Goal: Information Seeking & Learning: Learn about a topic

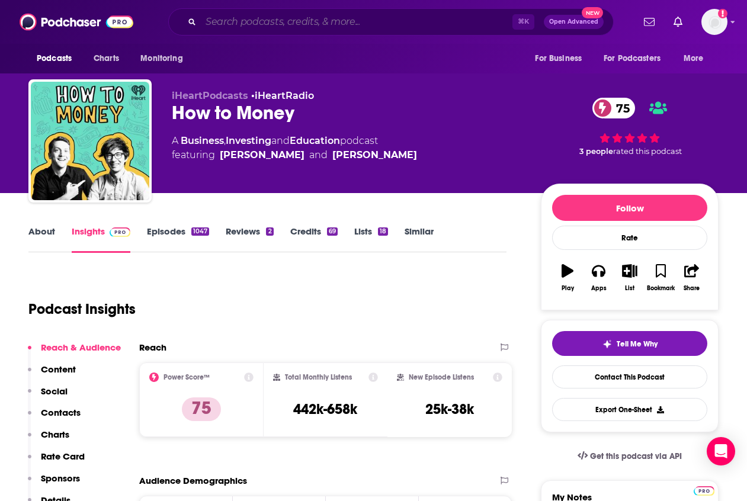
click at [252, 22] on input "Search podcasts, credits, & more..." at bounding box center [356, 21] width 311 height 19
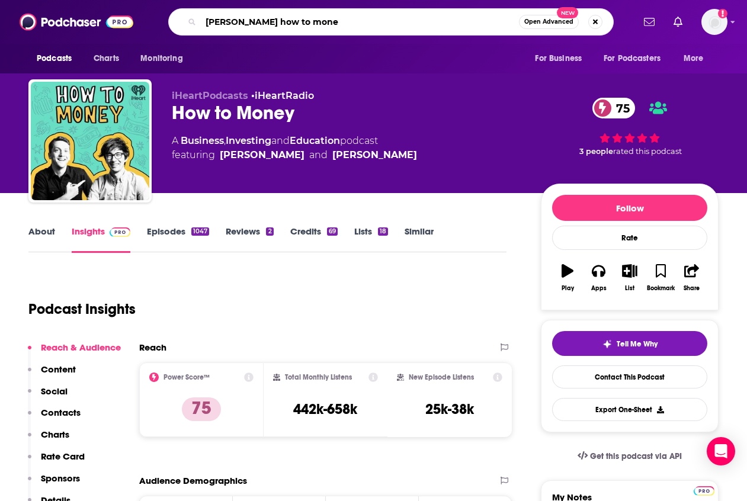
type input "[PERSON_NAME] how to money"
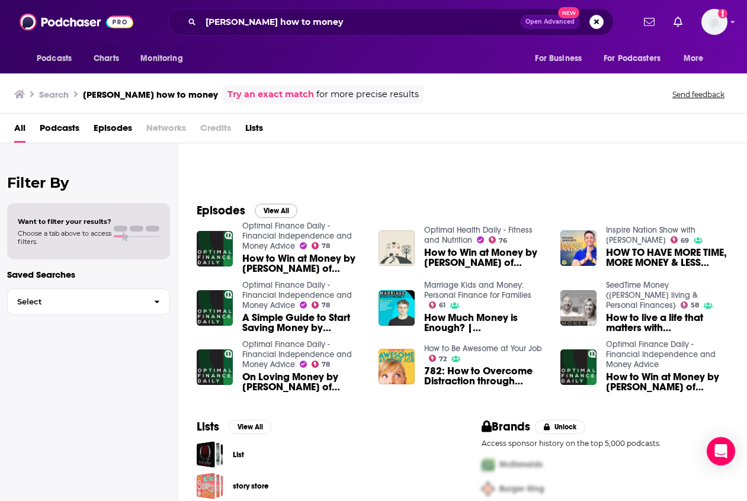
scroll to position [143, 0]
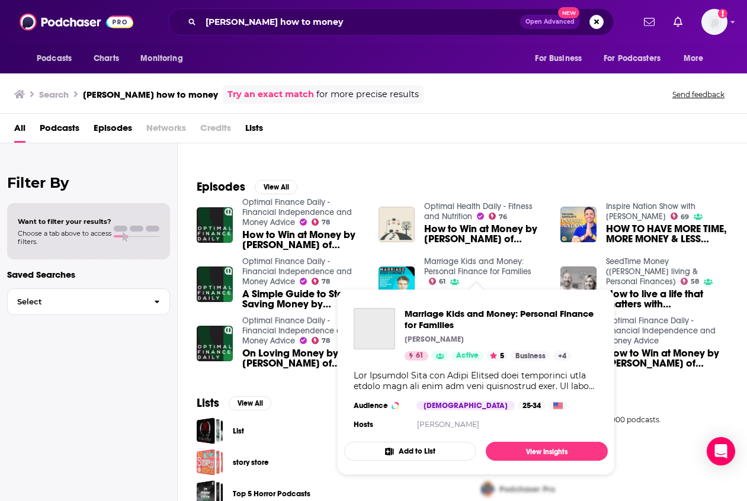
click at [454, 272] on link "Marriage Kids and Money: Personal Finance for Families" at bounding box center [477, 266] width 107 height 20
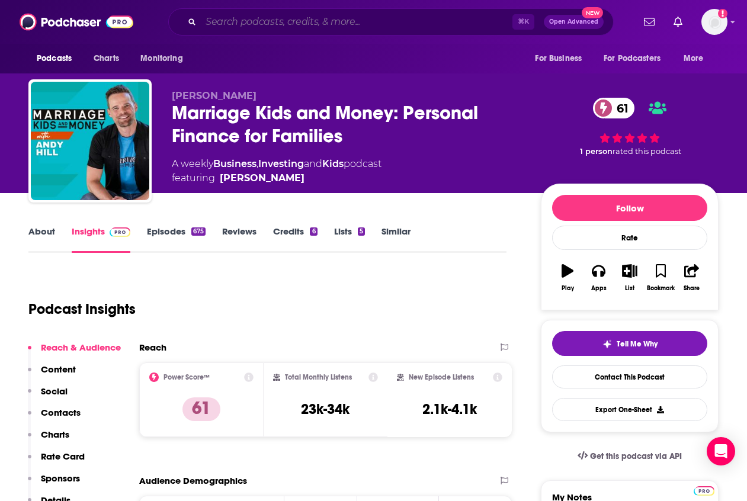
click at [262, 18] on input "Search podcasts, credits, & more..." at bounding box center [356, 21] width 311 height 19
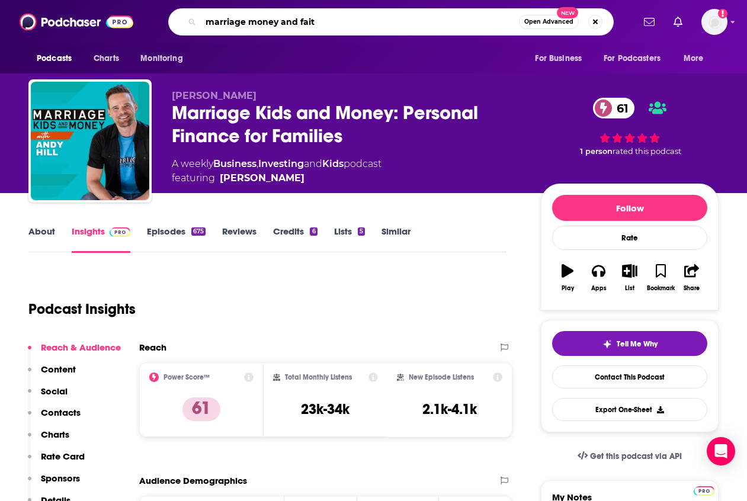
type input "marriage money and faith"
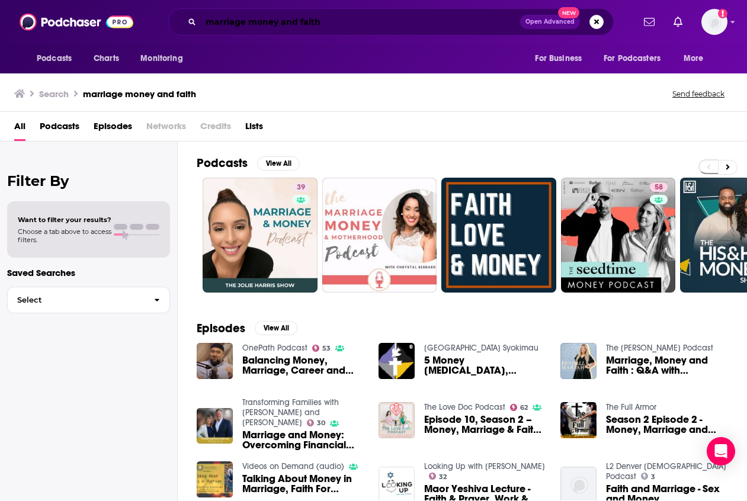
click at [367, 25] on input "marriage money and faith" at bounding box center [360, 21] width 319 height 19
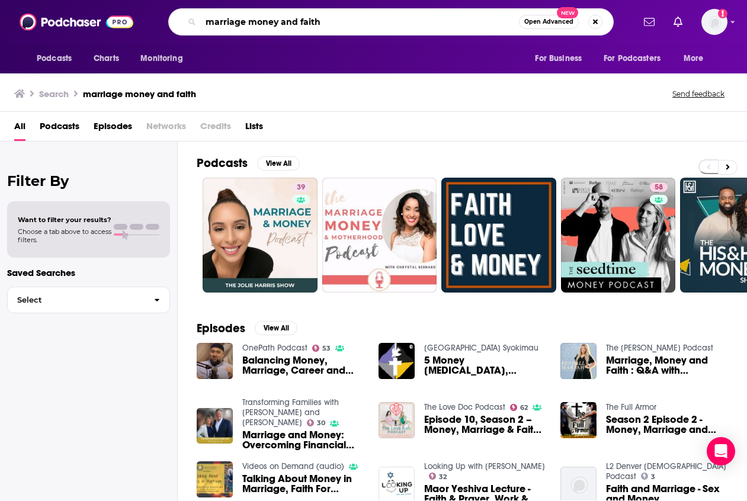
drag, startPoint x: 356, startPoint y: 25, endPoint x: 199, endPoint y: 18, distance: 157.1
click at [199, 18] on div "marriage money and faith Open Advanced New" at bounding box center [390, 21] width 445 height 27
type input "[PERSON_NAME]"
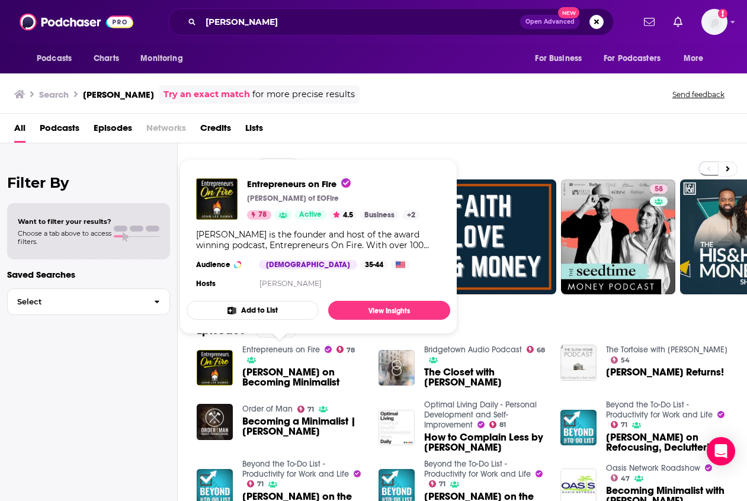
click at [280, 348] on link "Entrepreneurs on Fire" at bounding box center [281, 350] width 78 height 10
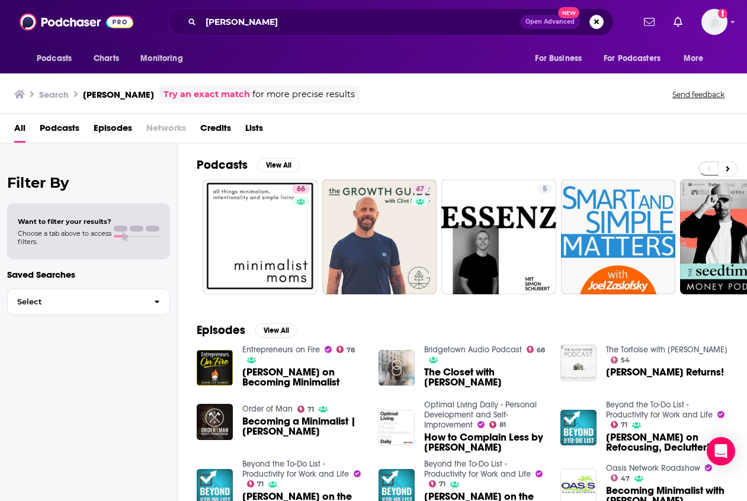
click at [257, 376] on span "[PERSON_NAME] on Becoming Minimalist" at bounding box center [303, 377] width 122 height 20
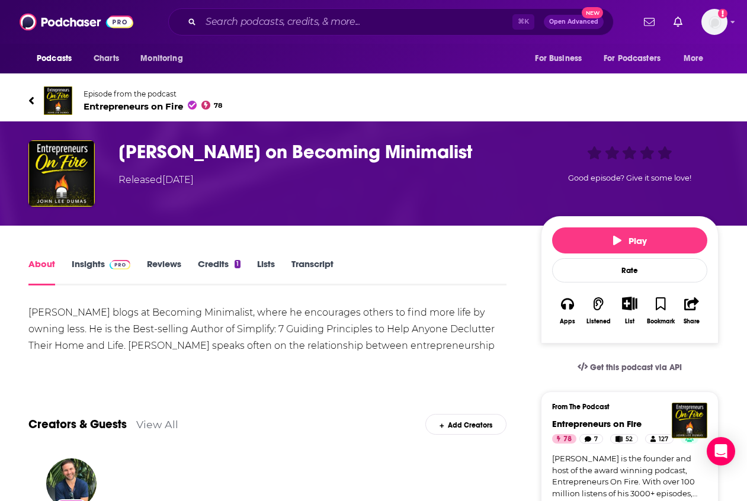
click at [88, 267] on link "Insights" at bounding box center [101, 271] width 59 height 27
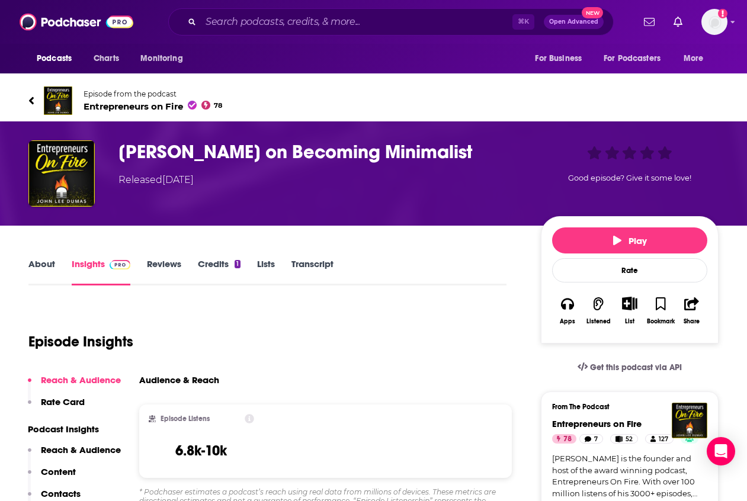
click at [287, 97] on link "Episode from the podcast Entrepreneurs on Fire 78" at bounding box center [373, 100] width 690 height 28
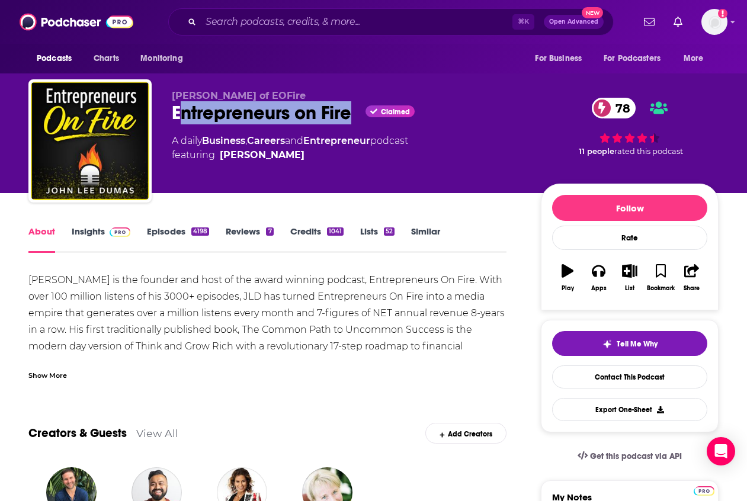
drag, startPoint x: 356, startPoint y: 114, endPoint x: 177, endPoint y: 110, distance: 178.9
click at [176, 110] on div "Entrepreneurs on Fire Claimed 78" at bounding box center [347, 112] width 350 height 23
copy h1 "ntrepreneurs on Fire"
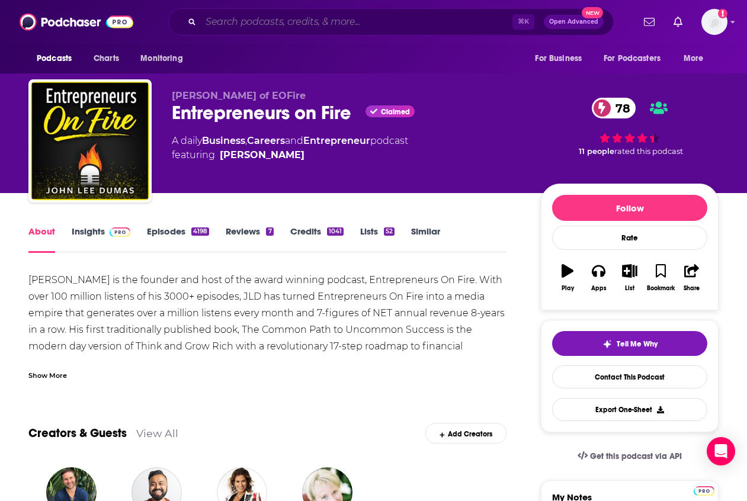
click at [264, 22] on input "Search podcasts, credits, & more..." at bounding box center [356, 21] width 311 height 19
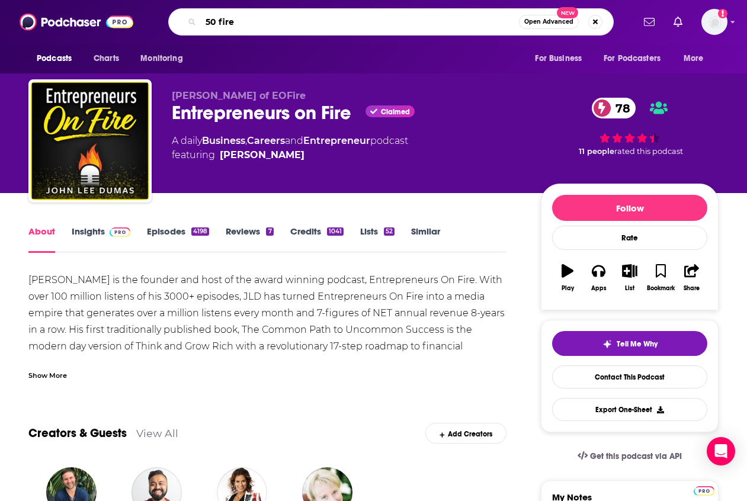
type input "50 fires"
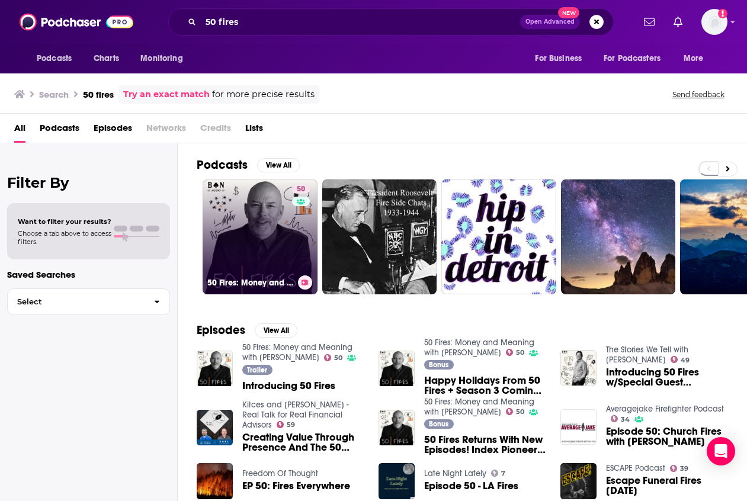
click at [272, 246] on link "50 50 Fires: Money and Meaning with [PERSON_NAME]" at bounding box center [260, 236] width 115 height 115
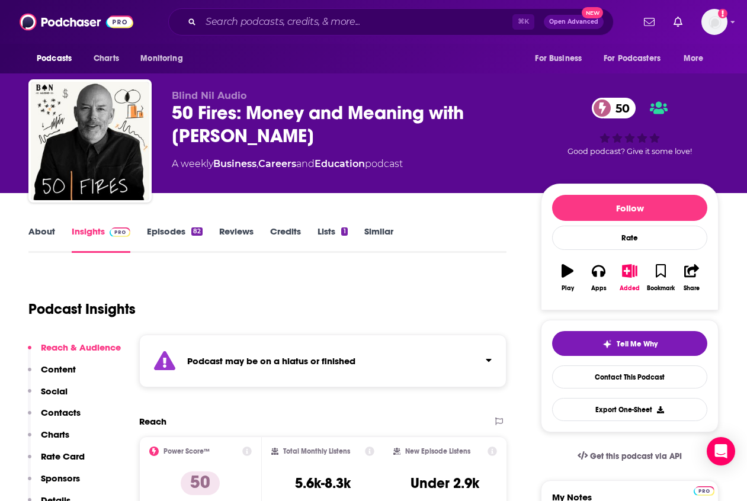
click at [160, 234] on link "Episodes 82" at bounding box center [175, 239] width 56 height 27
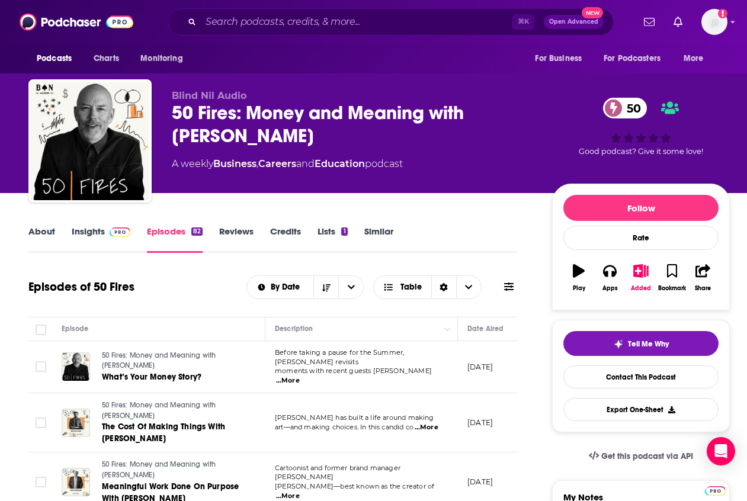
click at [96, 227] on link "Insights" at bounding box center [101, 239] width 59 height 27
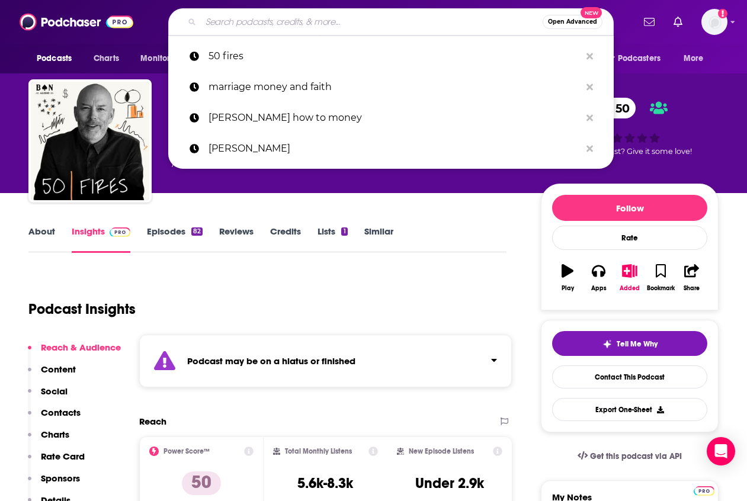
click at [239, 23] on input "Search podcasts, credits, & more..." at bounding box center [372, 21] width 342 height 19
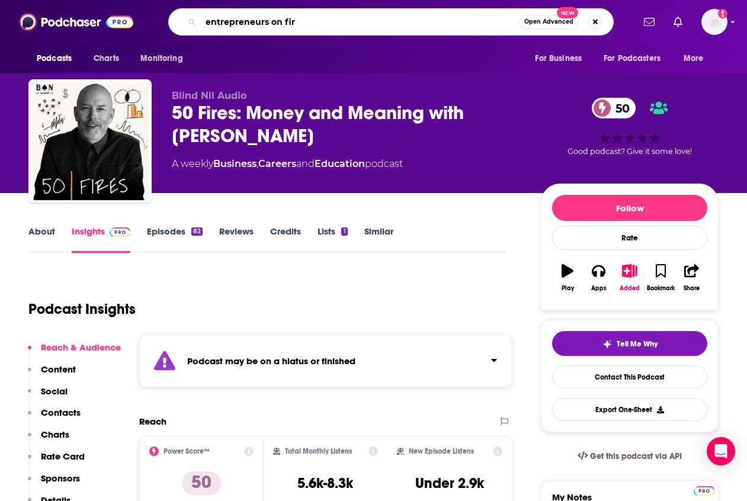
type input "entrepreneurs on fire"
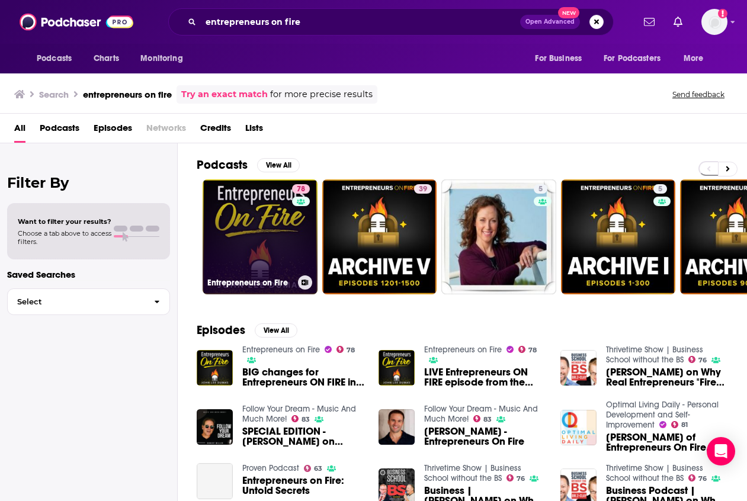
click at [270, 252] on link "78 Entrepreneurs on Fire" at bounding box center [260, 236] width 115 height 115
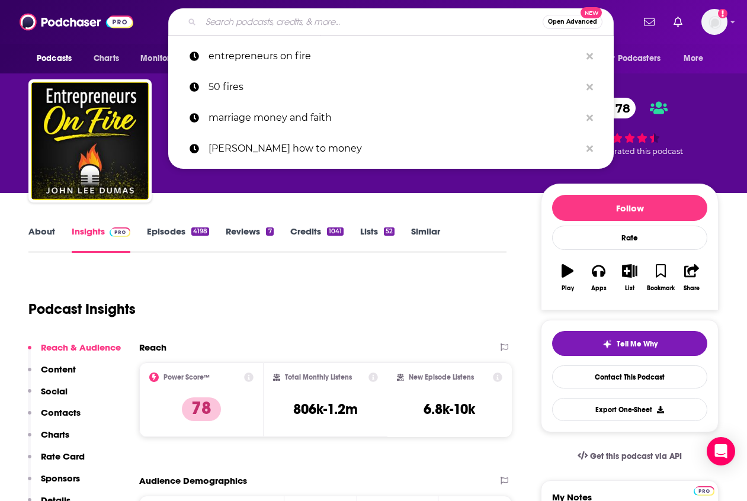
click at [231, 15] on input "Search podcasts, credits, & more..." at bounding box center [372, 21] width 342 height 19
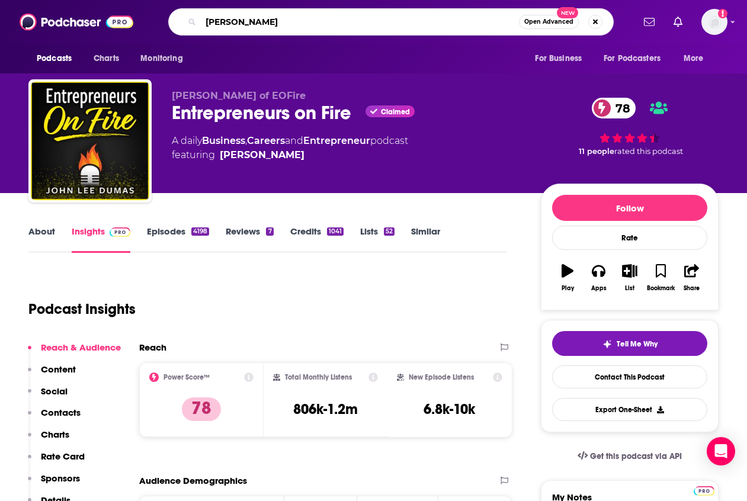
type input "[PERSON_NAME]"
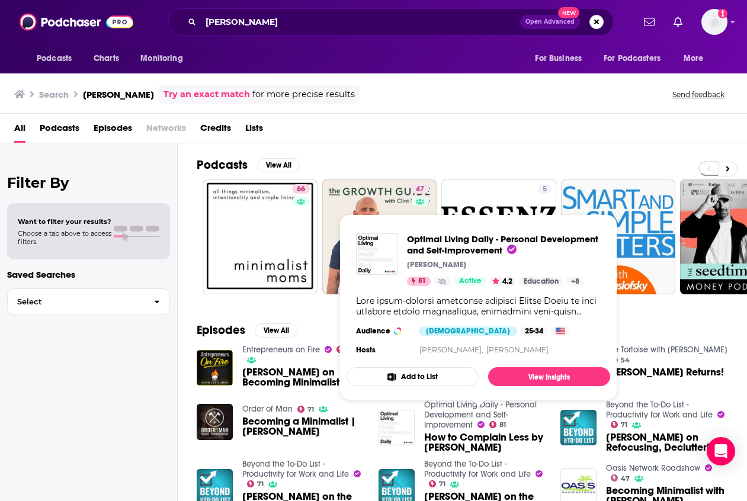
click at [451, 410] on link "Optimal Living Daily - Personal Development and Self-Improvement" at bounding box center [480, 415] width 113 height 30
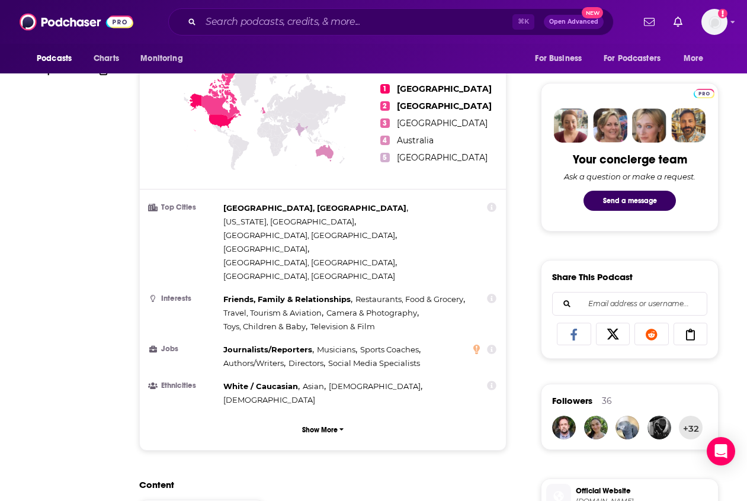
scroll to position [139, 0]
